Goal: Task Accomplishment & Management: Complete application form

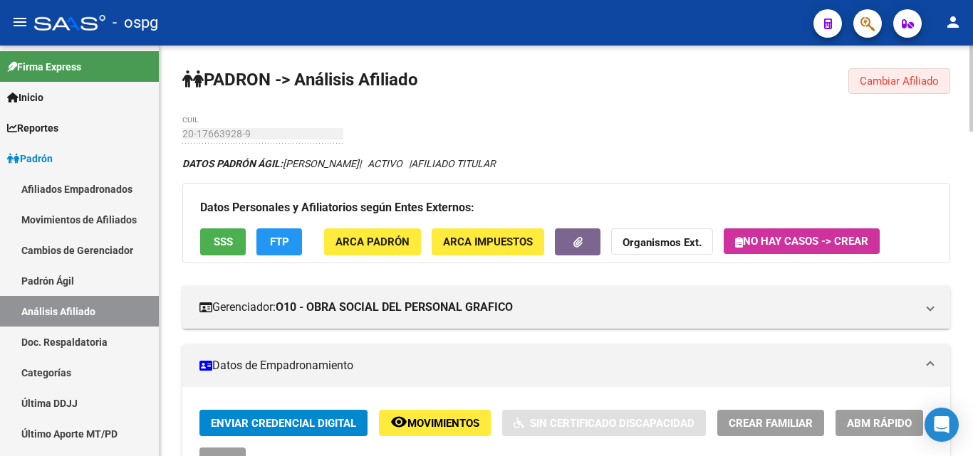
click at [881, 83] on span "Cambiar Afiliado" at bounding box center [898, 81] width 79 height 13
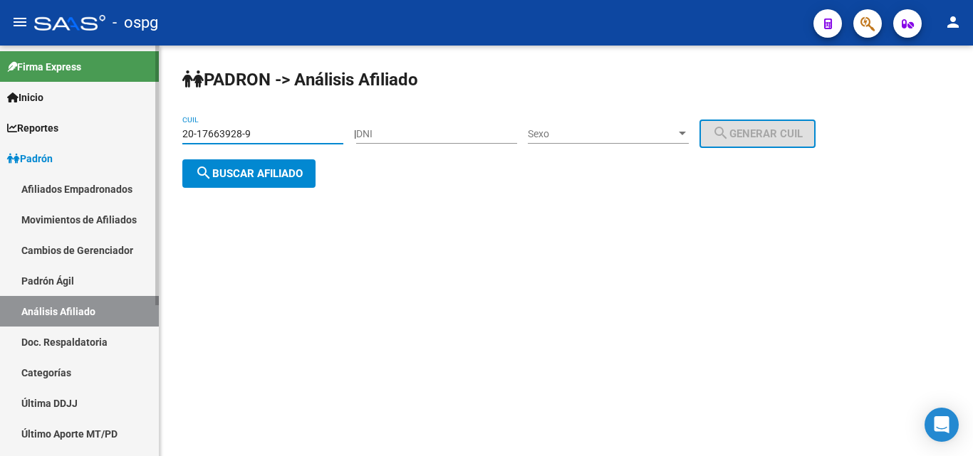
drag, startPoint x: 274, startPoint y: 135, endPoint x: 63, endPoint y: 135, distance: 210.7
click at [64, 135] on mat-sidenav-container "Firma Express Inicio Calendario SSS Instructivos Contacto OS Reportes Ingresos …" at bounding box center [486, 251] width 973 height 411
type input "27-30774576-9"
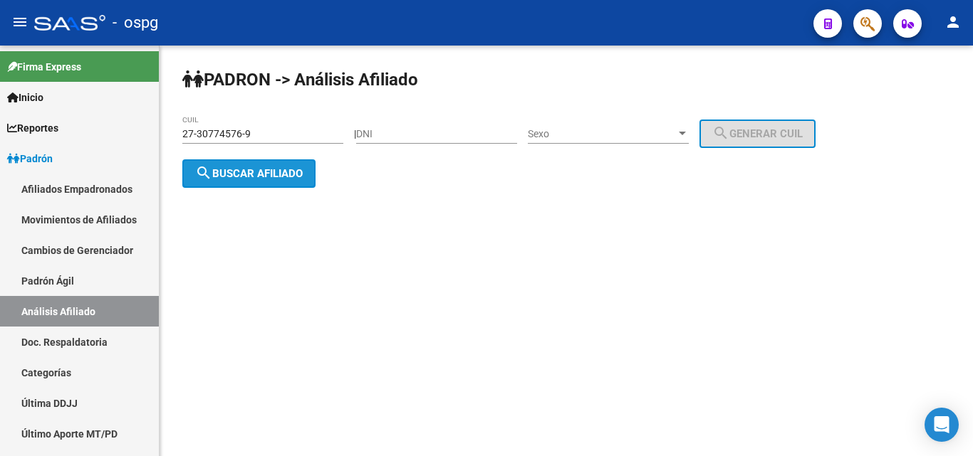
click at [276, 172] on span "search Buscar afiliado" at bounding box center [249, 173] width 108 height 13
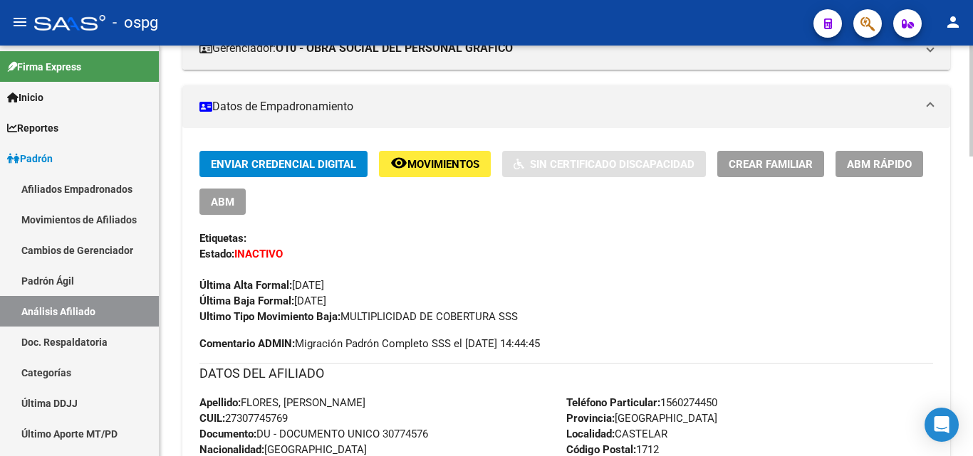
scroll to position [285, 0]
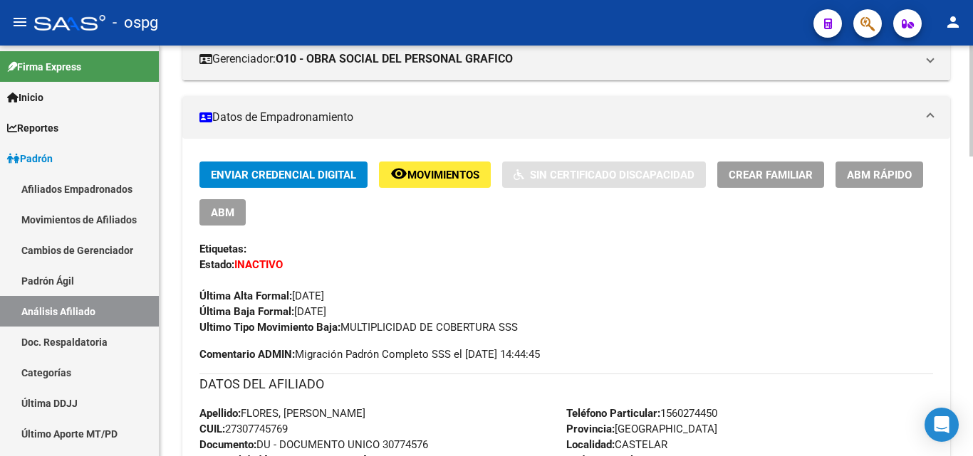
click at [970, 221] on div at bounding box center [971, 176] width 4 height 111
click at [218, 214] on span "ABM" at bounding box center [222, 212] width 23 height 13
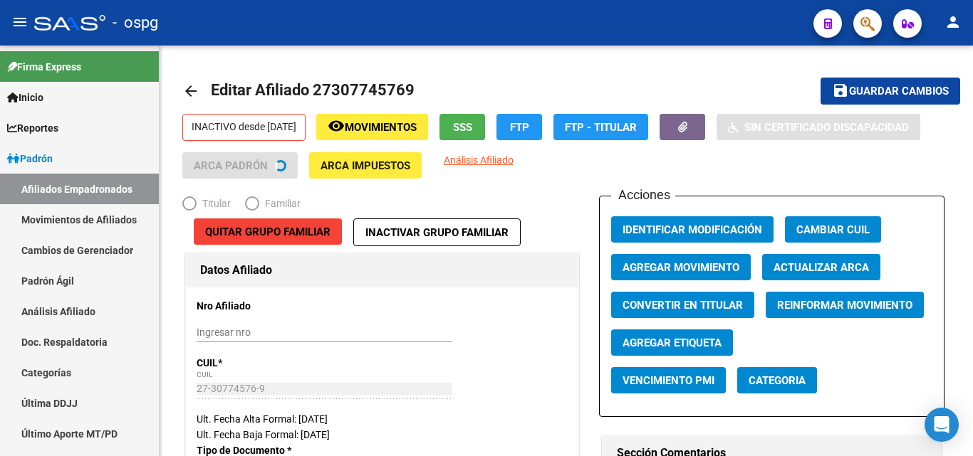
radio input "true"
type input "30-57728454-3"
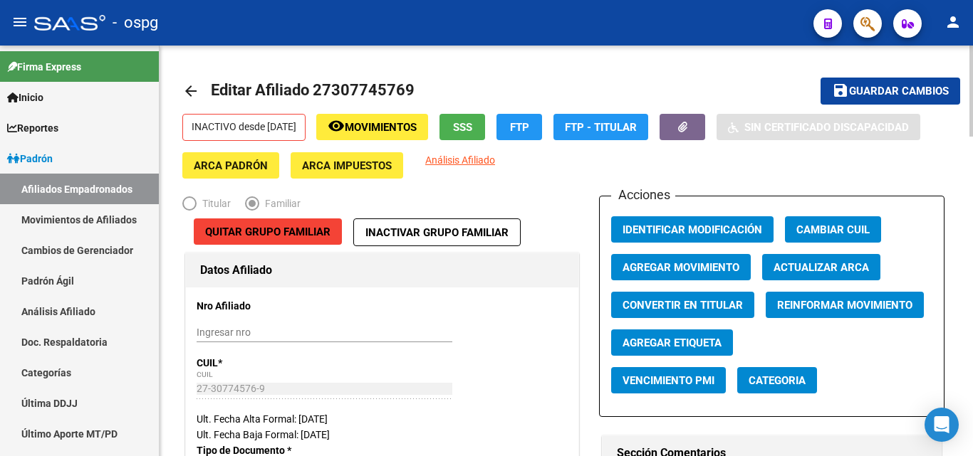
scroll to position [411, 0]
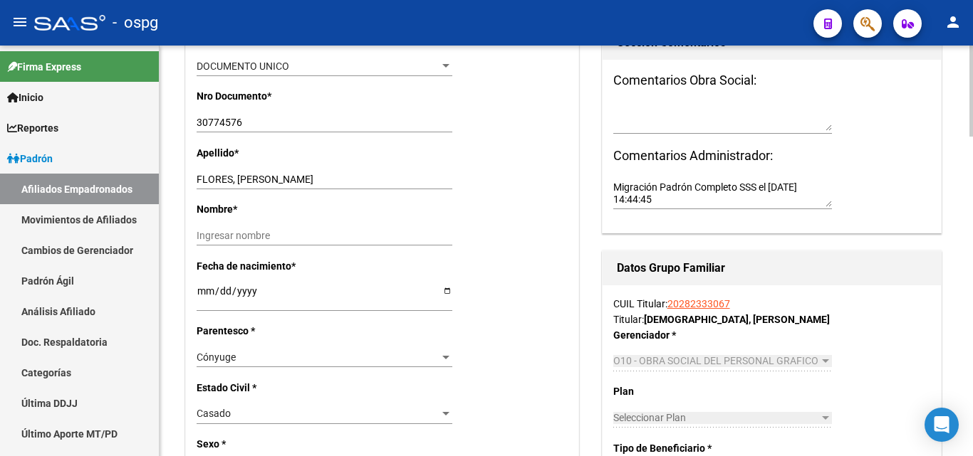
click at [970, 154] on div at bounding box center [971, 251] width 4 height 411
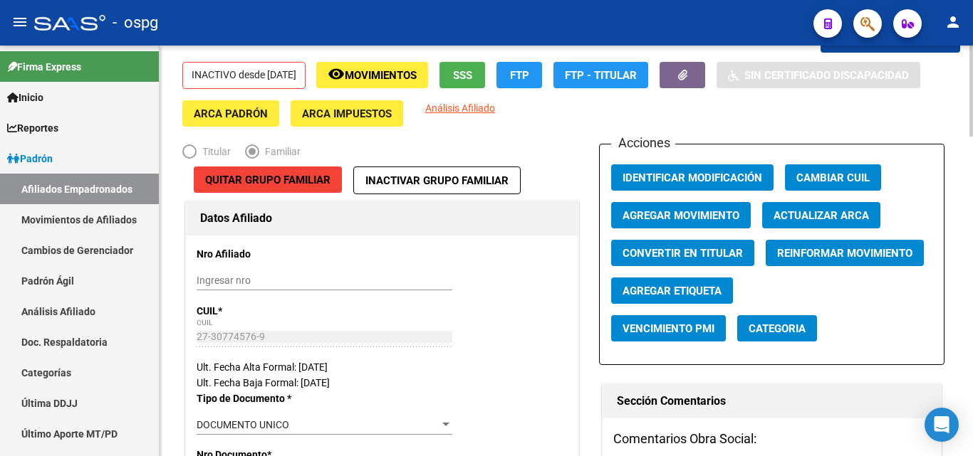
scroll to position [0, 0]
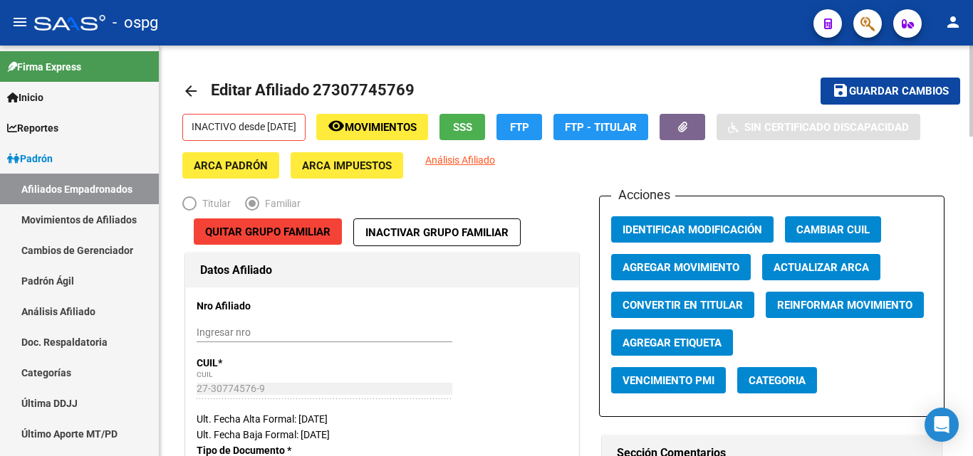
click at [653, 270] on span "Agregar Movimiento" at bounding box center [680, 267] width 117 height 13
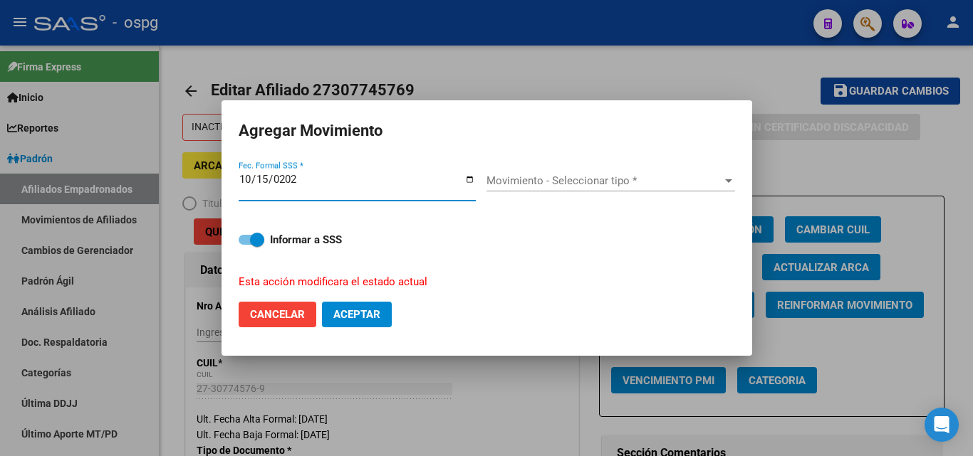
type input "[DATE]"
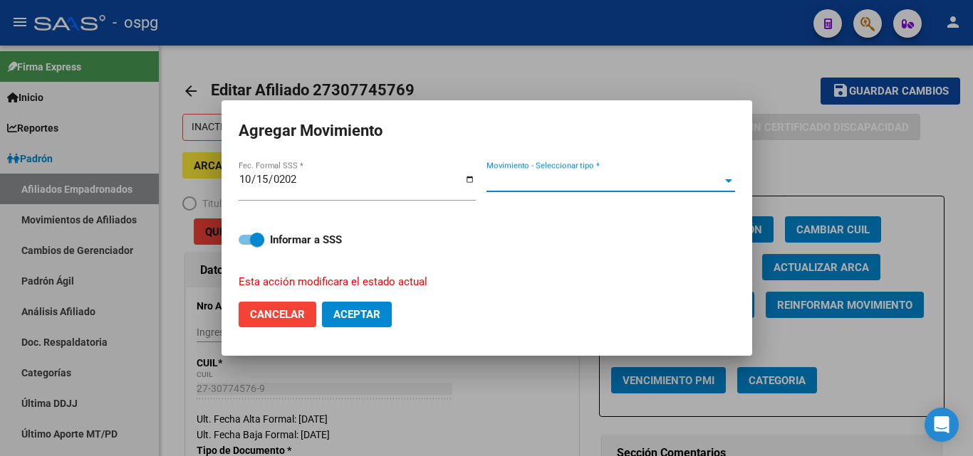
click at [729, 182] on div at bounding box center [728, 181] width 7 height 4
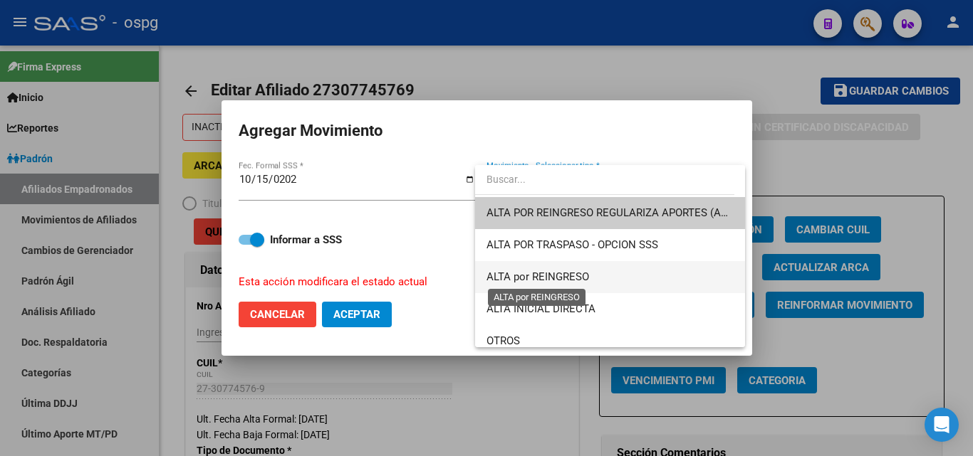
click at [564, 273] on span "ALTA por REINGRESO" at bounding box center [537, 277] width 103 height 13
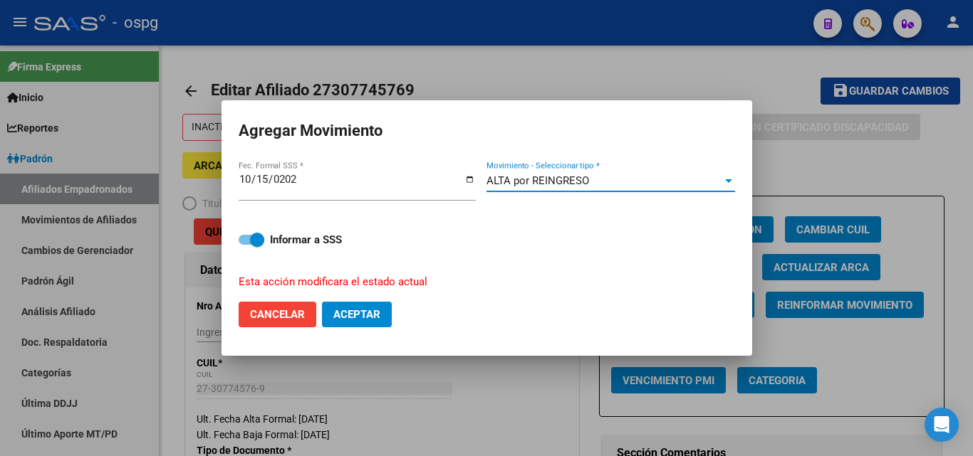
click at [348, 314] on span "Aceptar" at bounding box center [356, 314] width 47 height 13
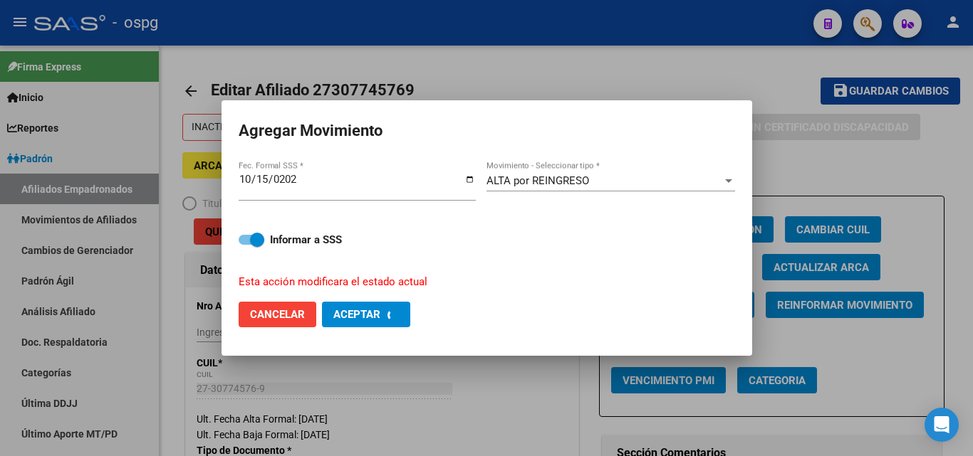
checkbox input "false"
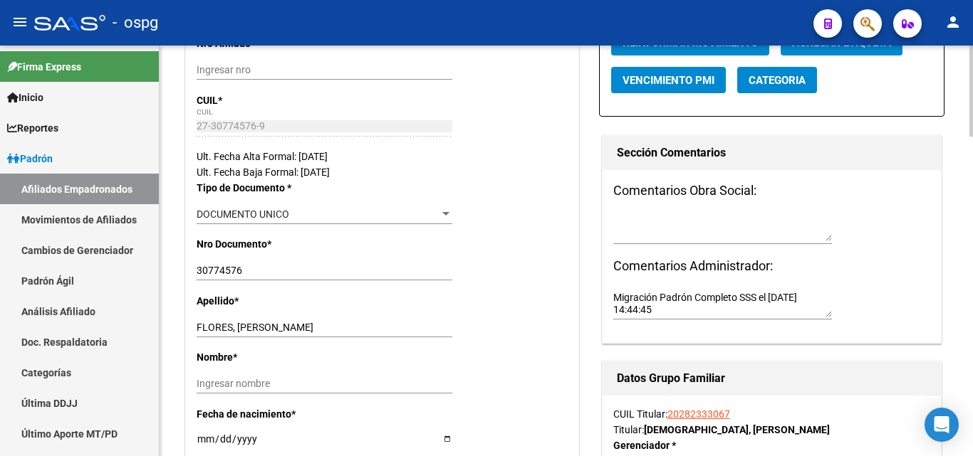
scroll to position [272, 0]
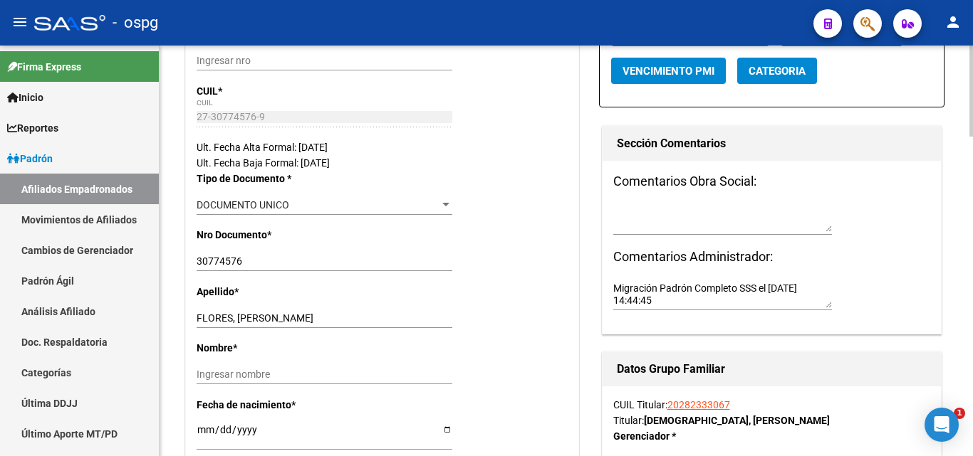
click at [972, 195] on div at bounding box center [971, 151] width 4 height 91
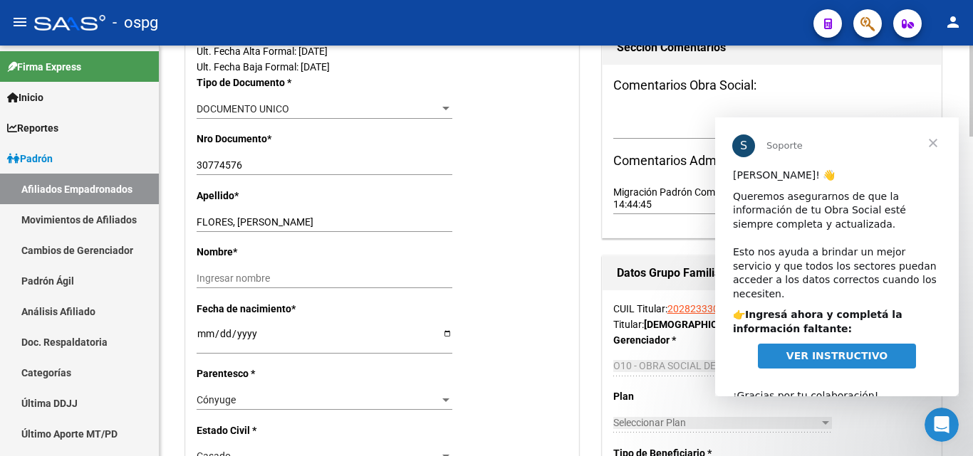
scroll to position [0, 0]
click at [935, 146] on span "Cerrar" at bounding box center [932, 142] width 51 height 51
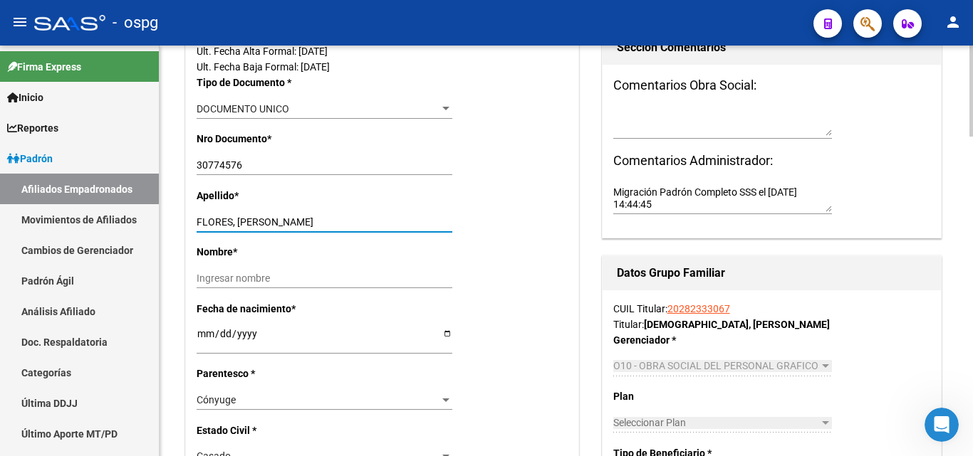
drag, startPoint x: 346, startPoint y: 222, endPoint x: 231, endPoint y: 226, distance: 115.4
click at [231, 226] on input "FLORES, [PERSON_NAME]" at bounding box center [325, 222] width 256 height 12
click at [295, 219] on input "FLORES, [PERSON_NAME]" at bounding box center [325, 222] width 256 height 12
drag, startPoint x: 295, startPoint y: 218, endPoint x: 503, endPoint y: 203, distance: 208.4
click at [503, 203] on div "Apellido * [PERSON_NAME], [PERSON_NAME] apellido" at bounding box center [382, 216] width 371 height 56
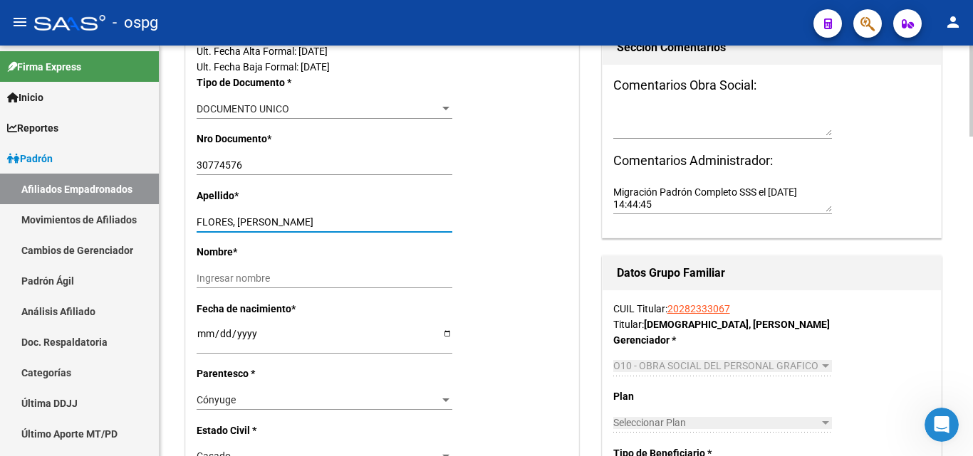
drag, startPoint x: 343, startPoint y: 219, endPoint x: 232, endPoint y: 221, distance: 111.1
click at [232, 221] on input "FLORES, [PERSON_NAME]" at bounding box center [325, 222] width 256 height 12
type input "FLORES"
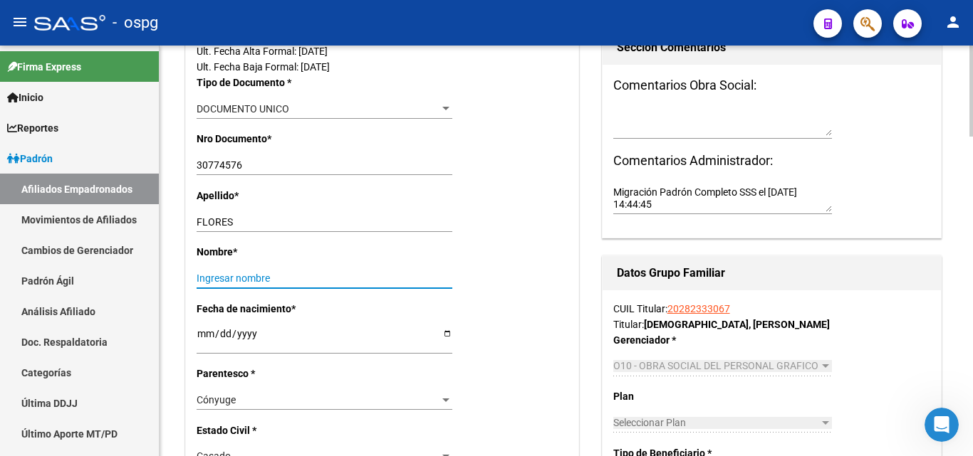
paste input ", [PERSON_NAME]"
drag, startPoint x: 198, startPoint y: 281, endPoint x: 184, endPoint y: 278, distance: 14.4
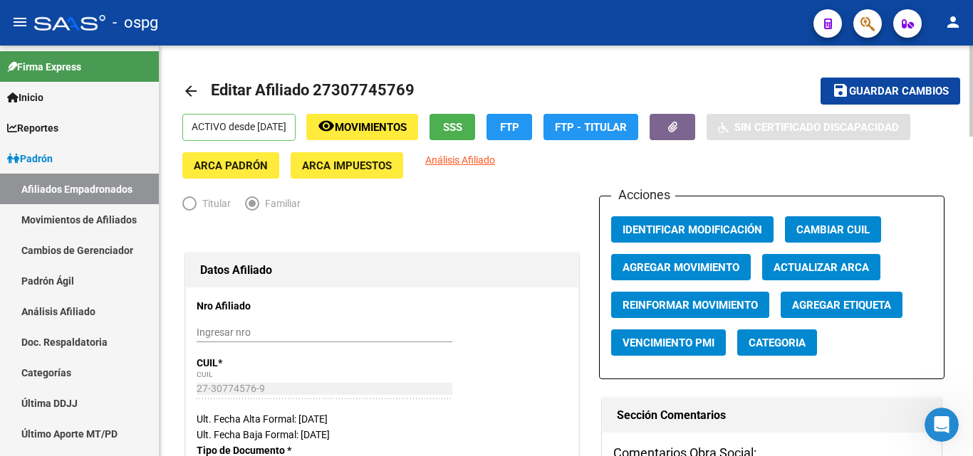
type input "[PERSON_NAME]"
click at [913, 89] on span "Guardar cambios" at bounding box center [899, 91] width 100 height 13
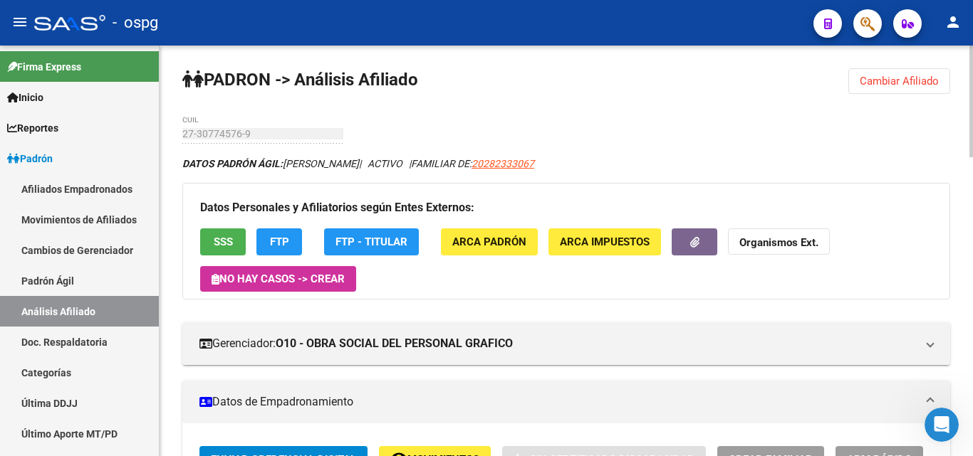
click at [946, 44] on div "menu - ospg person Firma Express Inicio Calendario SSS Instructivos Contacto OS…" at bounding box center [486, 228] width 973 height 456
